Goal: Communication & Community: Answer question/provide support

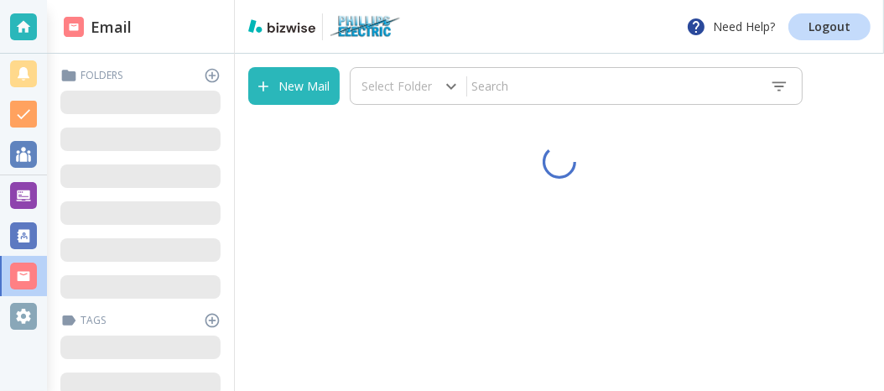
type input "0"
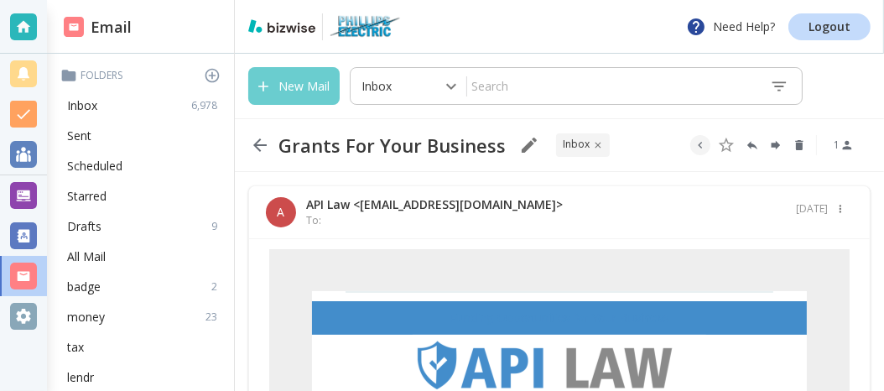
click at [299, 85] on button "New Mail" at bounding box center [293, 86] width 91 height 38
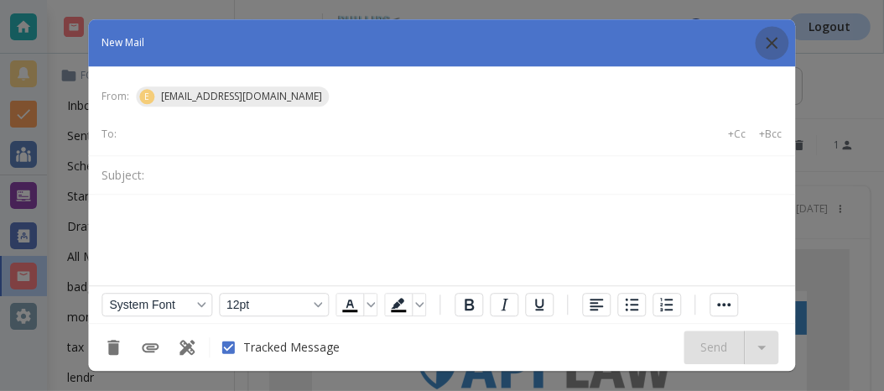
click at [778, 45] on icon "button" at bounding box center [772, 43] width 20 height 20
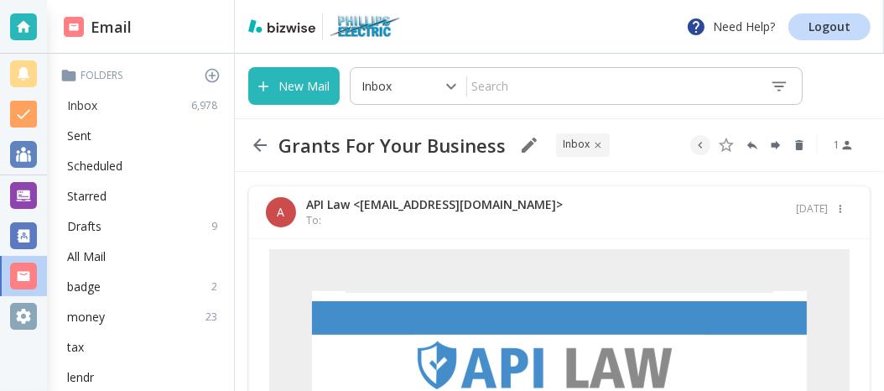
click at [69, 112] on p "Inbox" at bounding box center [82, 105] width 30 height 17
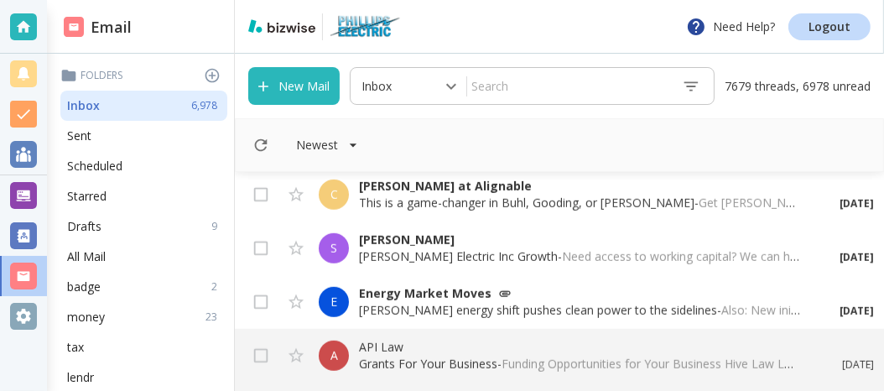
scroll to position [991, 0]
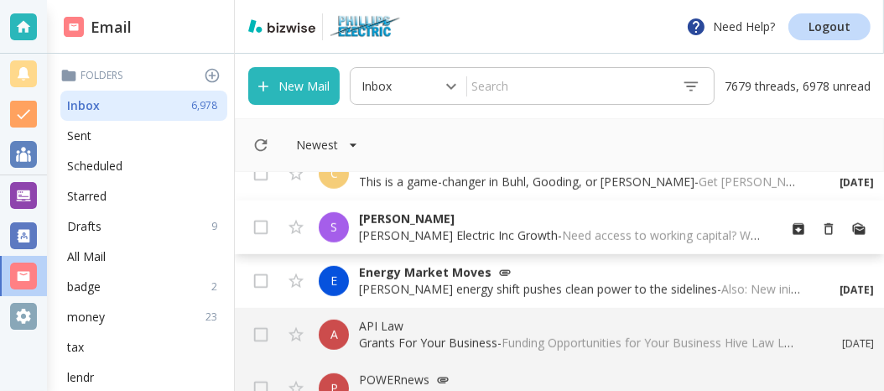
click at [387, 213] on p "[PERSON_NAME]" at bounding box center [561, 218] width 404 height 17
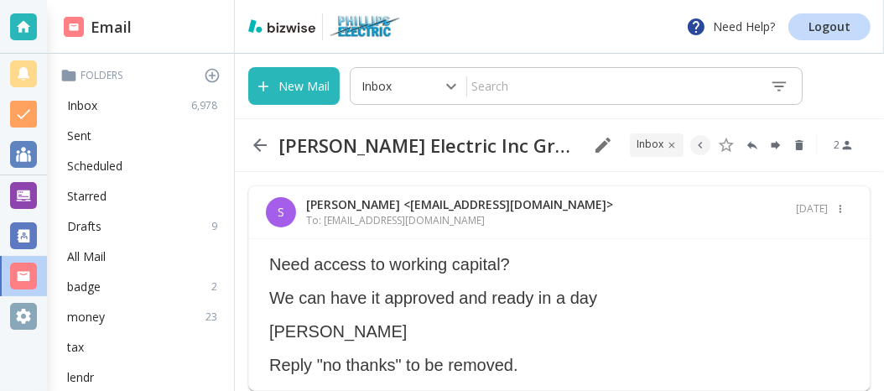
scroll to position [56, 0]
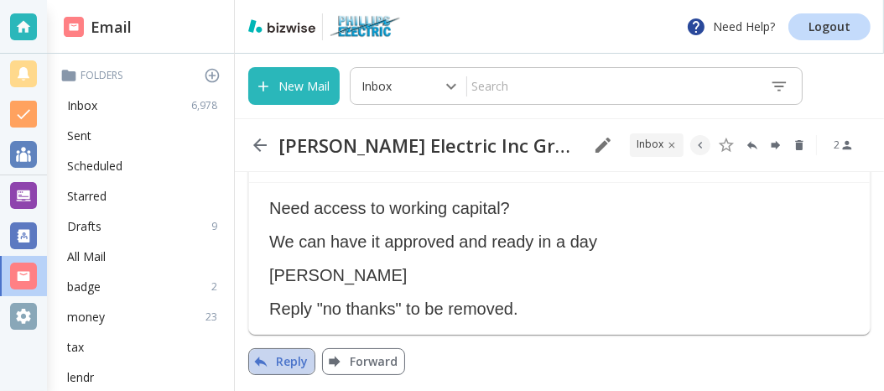
click at [268, 356] on icon "button" at bounding box center [260, 361] width 17 height 17
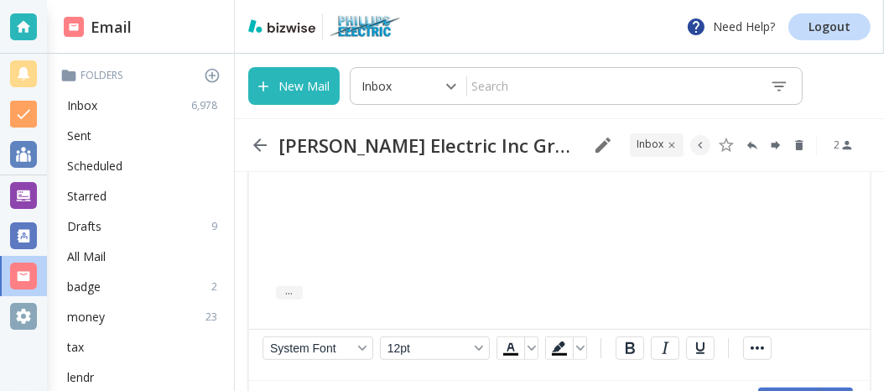
scroll to position [605, 0]
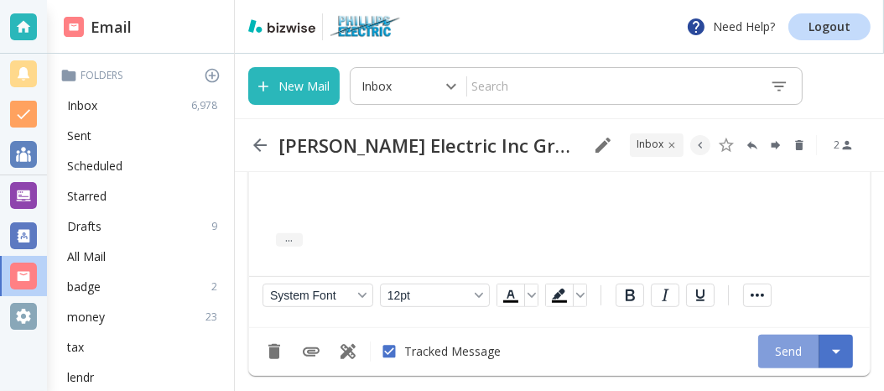
click at [779, 356] on button "Send" at bounding box center [788, 352] width 61 height 34
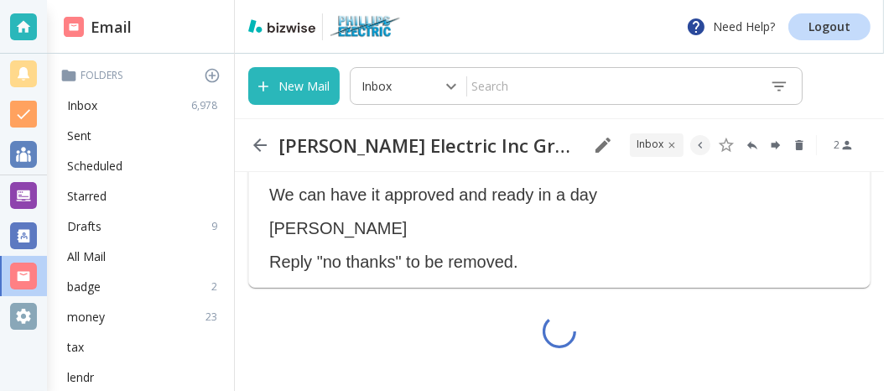
scroll to position [56, 0]
